Goal: Communication & Community: Answer question/provide support

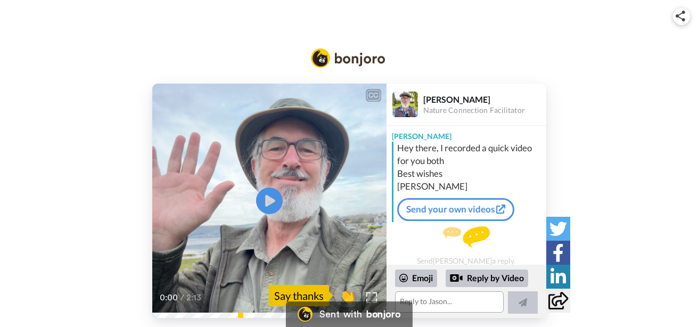
click at [313, 291] on div "Say thanks" at bounding box center [299, 295] width 60 height 21
click at [279, 296] on div "Say thanks" at bounding box center [299, 295] width 60 height 21
click at [267, 202] on icon "Play/Pause" at bounding box center [269, 201] width 28 height 51
click at [304, 296] on div "Say thanks" at bounding box center [299, 295] width 60 height 21
click at [343, 297] on span "👏" at bounding box center [348, 295] width 34 height 21
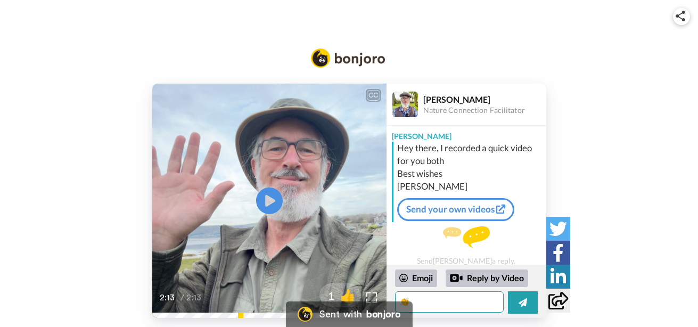
click at [432, 304] on textarea "👏" at bounding box center [449, 301] width 109 height 21
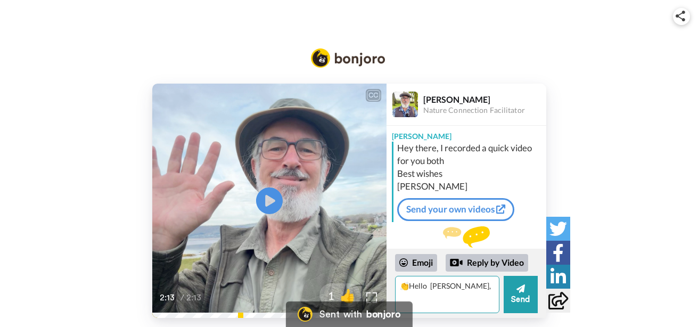
type textarea "👏Hello [PERSON_NAME],"
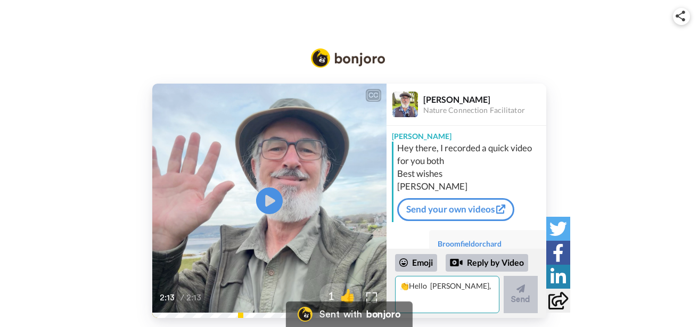
scroll to position [41, 0]
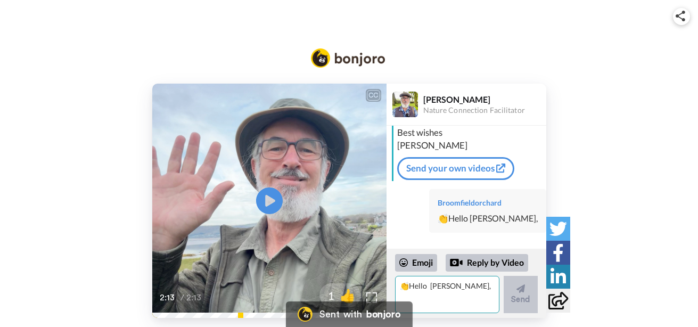
click at [473, 294] on textarea "👏Hello [PERSON_NAME]," at bounding box center [447, 294] width 104 height 37
click at [451, 302] on textarea "👏Hello [PERSON_NAME]," at bounding box center [447, 294] width 104 height 37
click at [460, 291] on textarea "👏Hello [PERSON_NAME]," at bounding box center [447, 294] width 104 height 37
click at [467, 281] on textarea "👏Hello [PERSON_NAME]," at bounding box center [447, 294] width 104 height 37
type textarea "Hello [PERSON_NAME],"
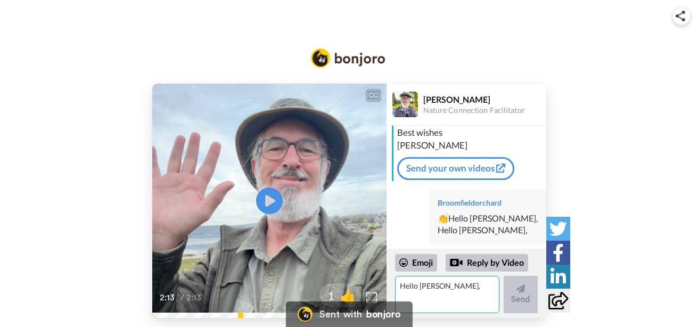
scroll to position [53, 0]
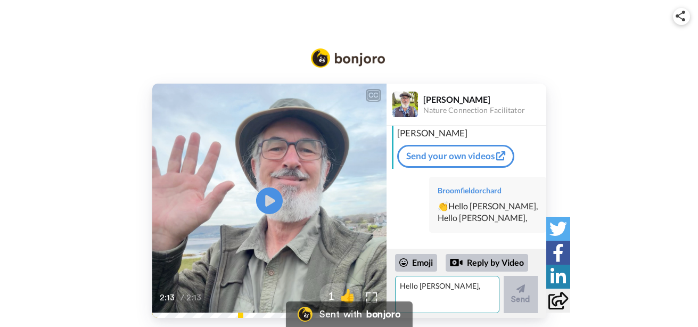
click at [422, 296] on textarea "Hello [PERSON_NAME]," at bounding box center [447, 294] width 104 height 37
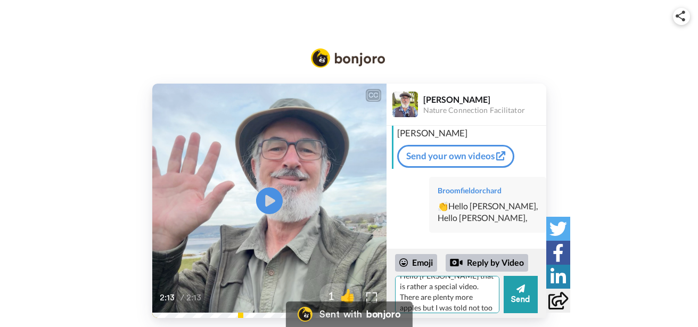
scroll to position [21, 0]
type textarea "Hello [PERSON_NAME] that is rather a special video. There are plenty more apple…"
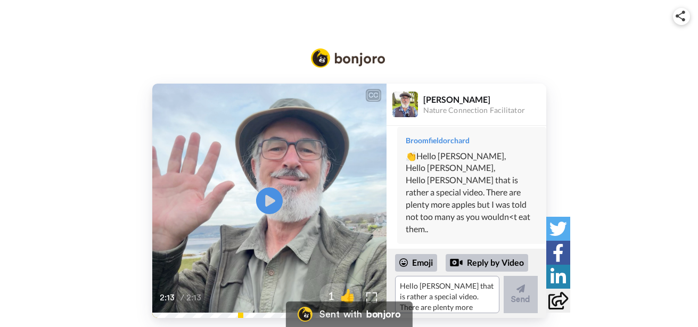
scroll to position [96, 0]
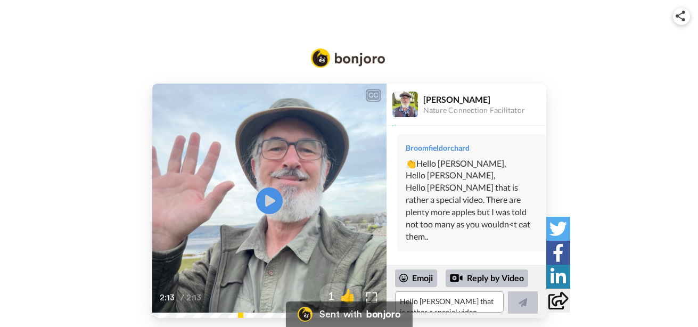
click at [442, 233] on div "Hello [PERSON_NAME] that is rather a special video. There are plenty more apple…" at bounding box center [472, 212] width 132 height 61
click at [442, 239] on div "Hello [PERSON_NAME] that is rather a special video. There are plenty more apple…" at bounding box center [472, 212] width 132 height 61
click at [442, 303] on textarea "Hello [PERSON_NAME] that is rather a special video. There are plenty more apple…" at bounding box center [449, 301] width 109 height 21
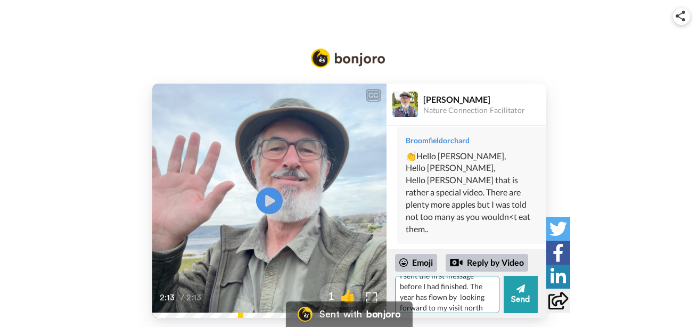
scroll to position [21, 0]
type textarea "I sent the first message before I had finished. The year has flown by looking f…"
click at [520, 290] on icon at bounding box center [520, 288] width 9 height 9
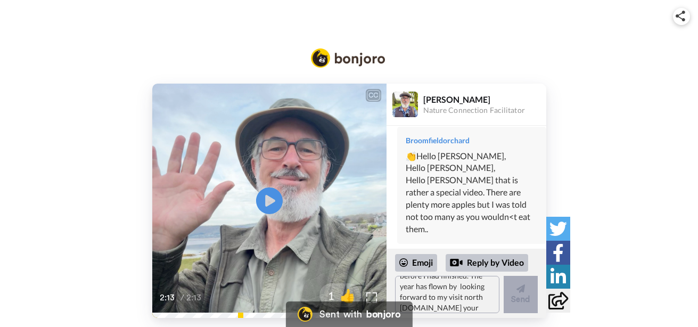
scroll to position [0, 0]
